Goal: Task Accomplishment & Management: Use online tool/utility

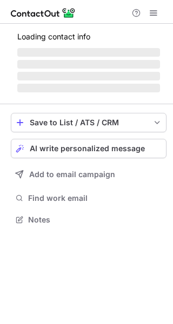
scroll to position [226, 173]
